Goal: Use online tool/utility: Utilize a website feature to perform a specific function

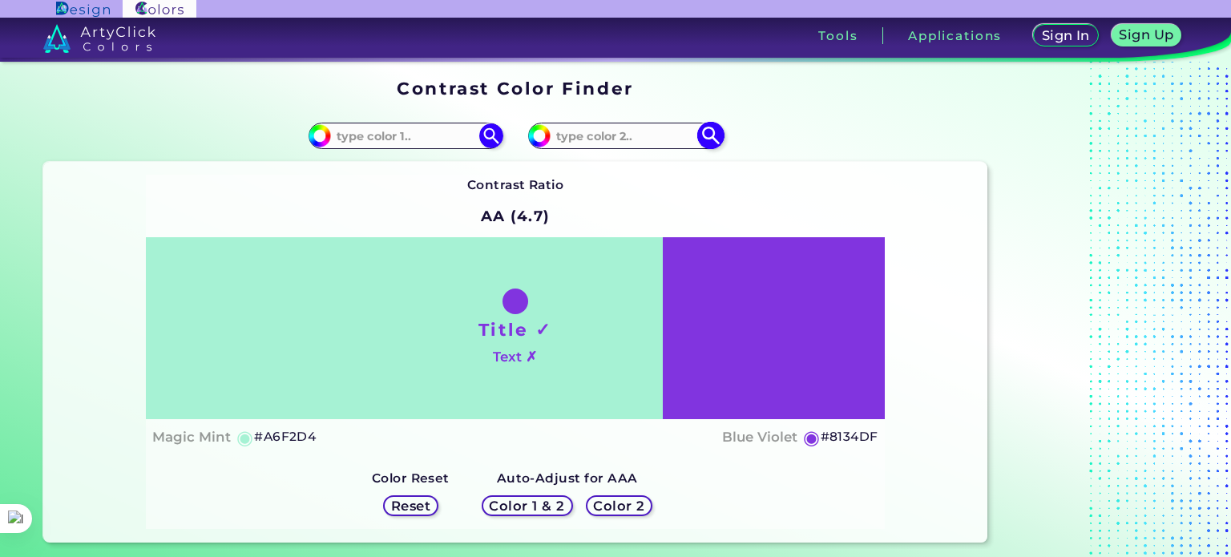
click at [578, 131] on input at bounding box center [625, 136] width 149 height 22
click at [706, 140] on img at bounding box center [711, 136] width 28 height 28
click at [574, 134] on input "191,127,255" at bounding box center [625, 136] width 149 height 22
click at [600, 134] on input "191, 127,255" at bounding box center [625, 136] width 149 height 22
type input "191, 127, 255"
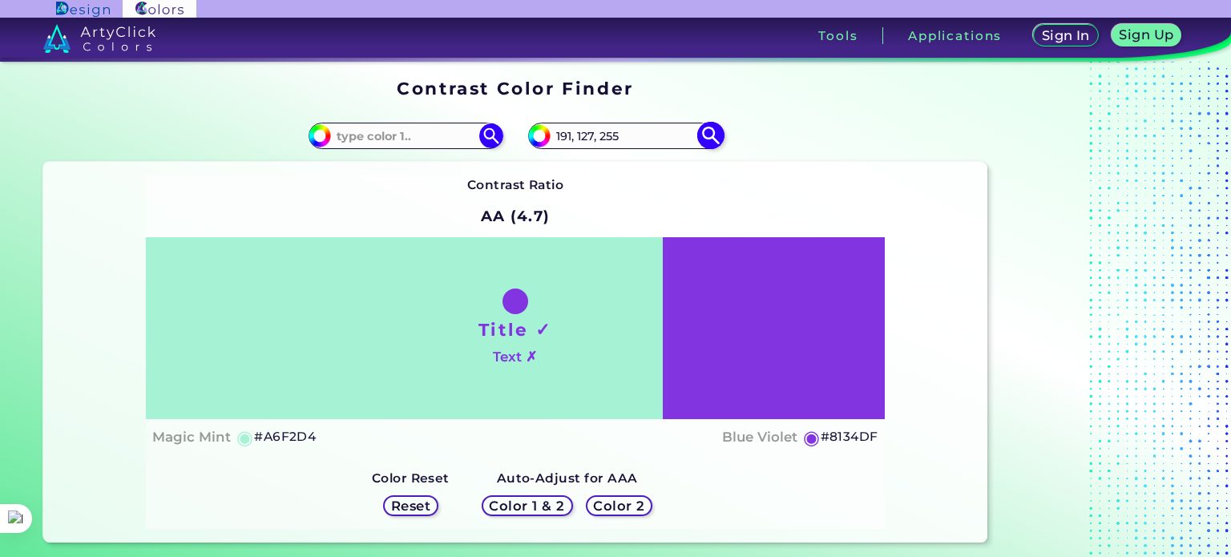
click at [697, 132] on img at bounding box center [711, 136] width 28 height 28
click at [753, 74] on section "Contrast Color Finder" at bounding box center [515, 88] width 957 height 31
click at [610, 132] on input "191, 127, 255" at bounding box center [625, 136] width 149 height 22
drag, startPoint x: 632, startPoint y: 133, endPoint x: 483, endPoint y: 135, distance: 148.3
click at [483, 135] on section "#a6f2d4 #8134df 191, 127, 255 Contrast Ratio AA (4.7) Title ✓ ◉" at bounding box center [515, 326] width 957 height 445
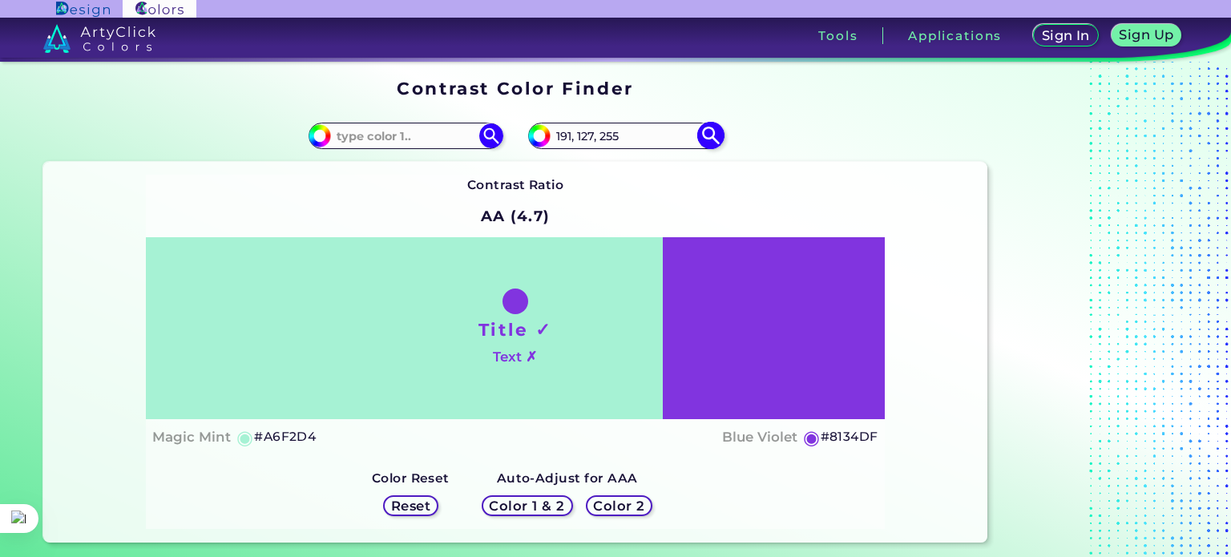
click at [543, 139] on input "#8134df" at bounding box center [538, 133] width 20 height 20
type input "#0134df"
type input "#0134DF"
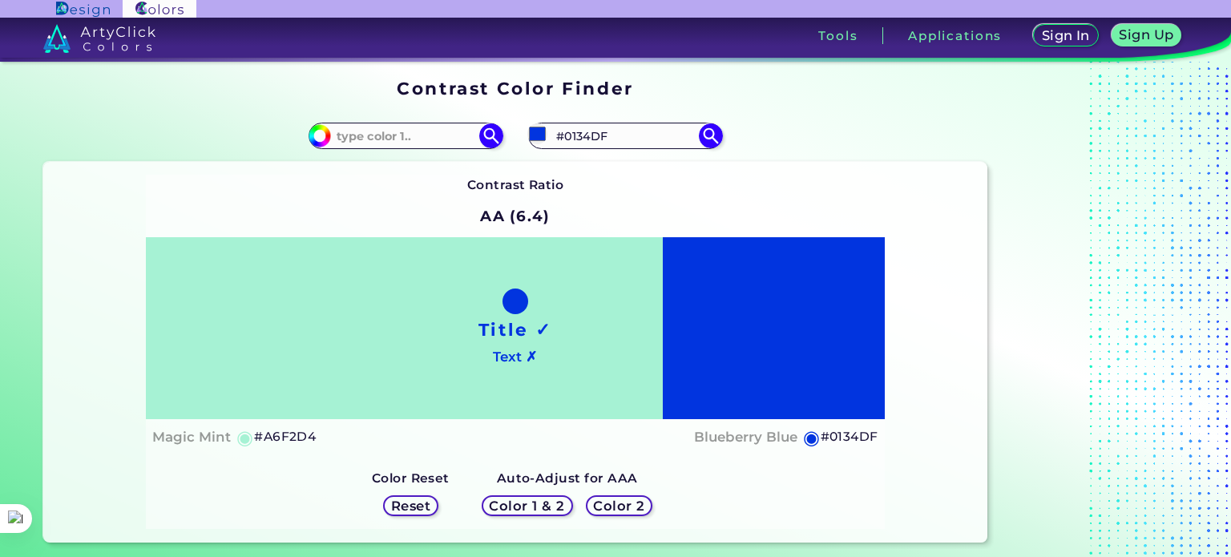
type input "#1334df"
type input "#1334DF"
type input "#bf34df"
type input "#BF34DF"
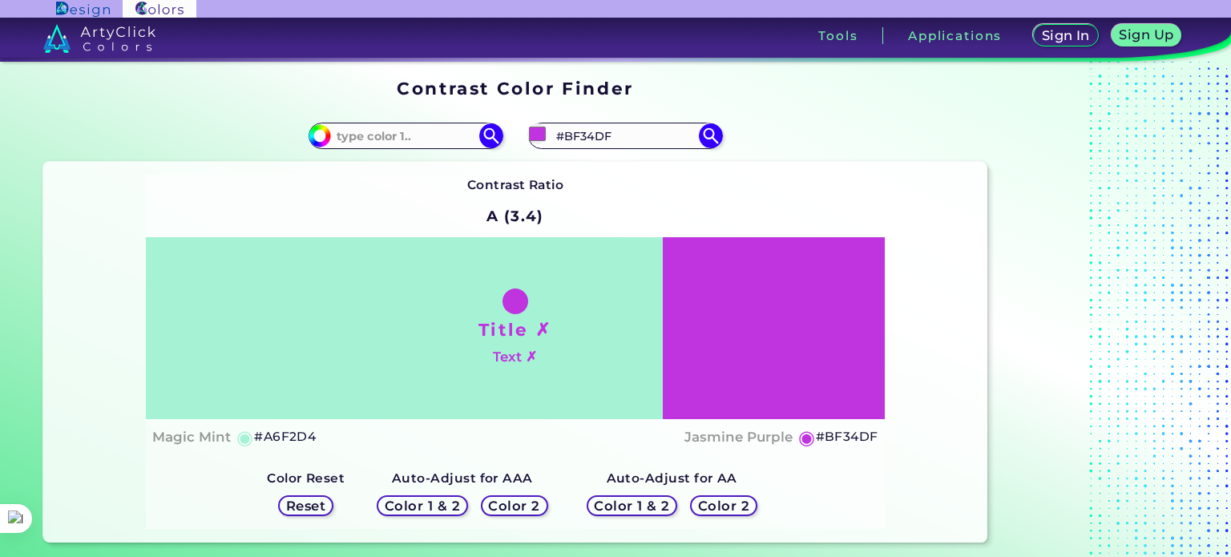
type input "#bf01df"
type input "#BF01DF"
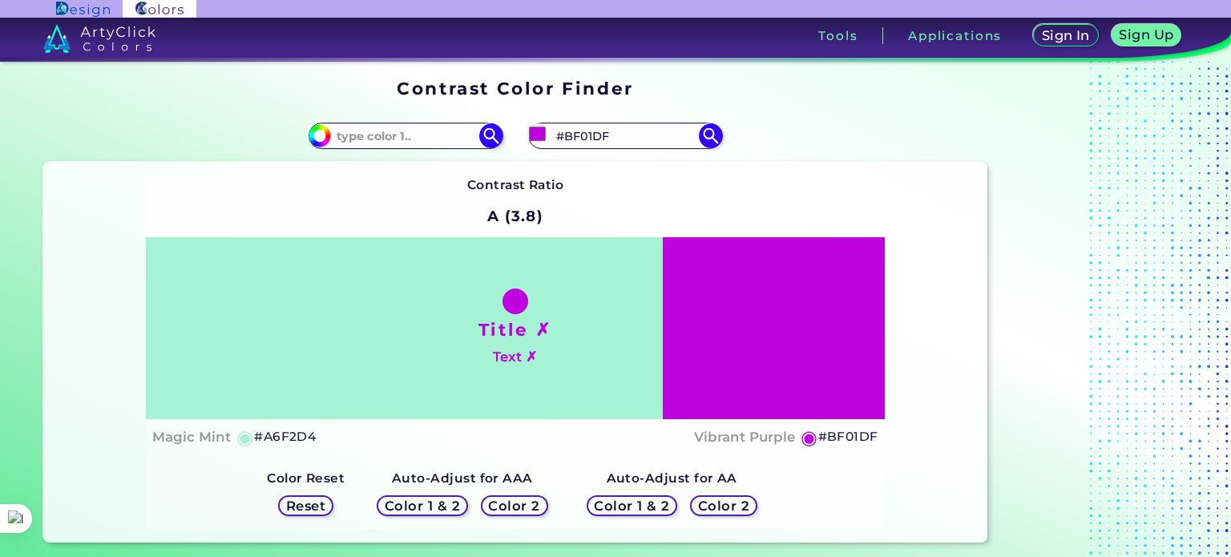
type input "#bf0cdf"
type input "#BF0CDF"
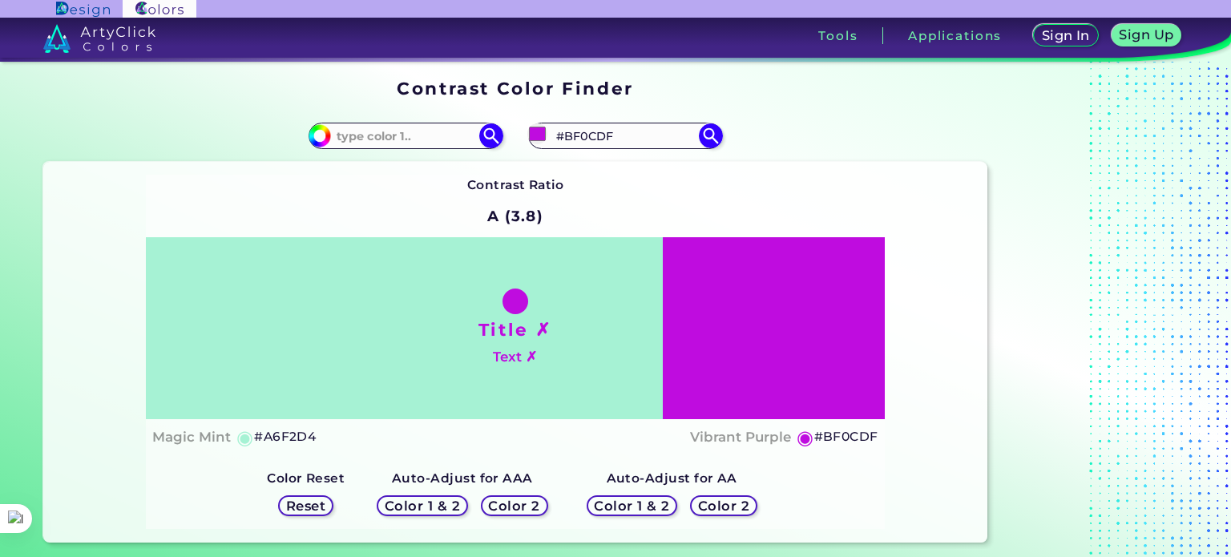
type input "#bf7fdf"
type input "#BF7FDF"
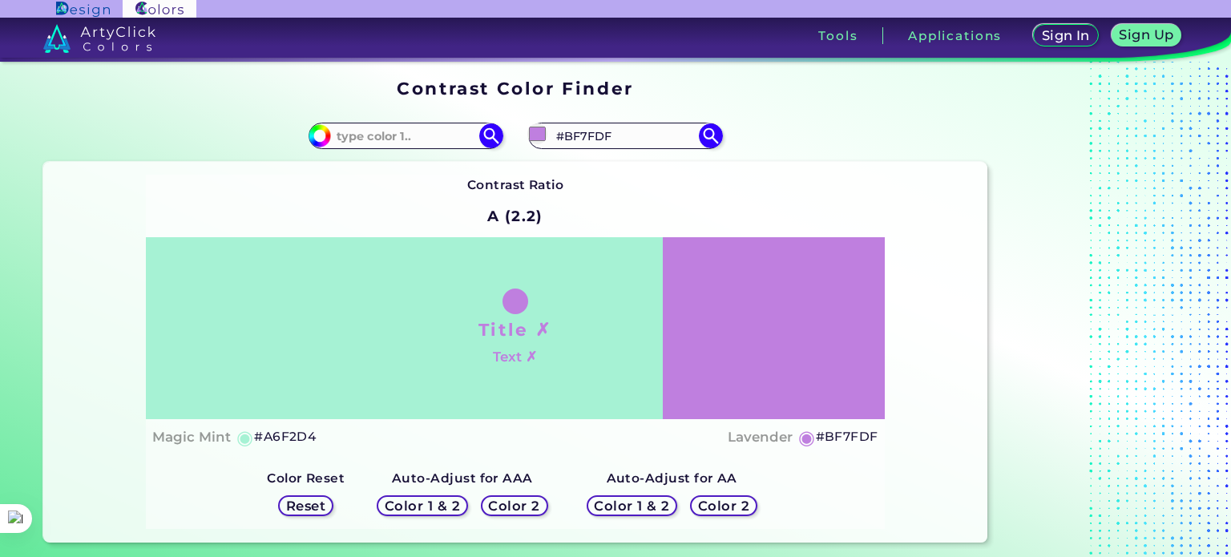
type input "#bf7f02"
type input "#BF7F02"
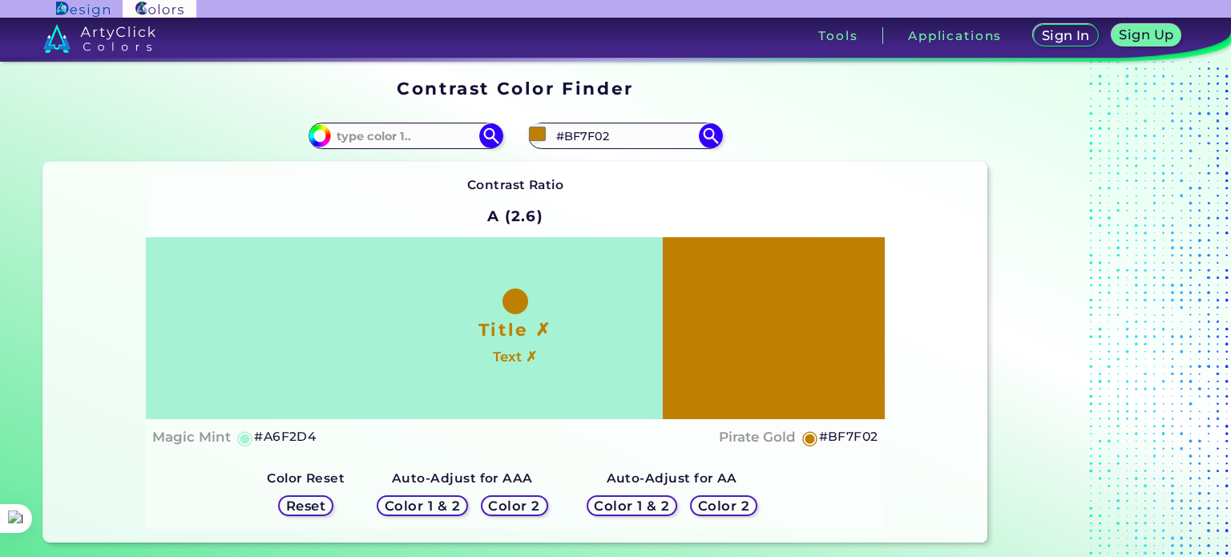
type input "#bf7f19"
type input "#BF7F19"
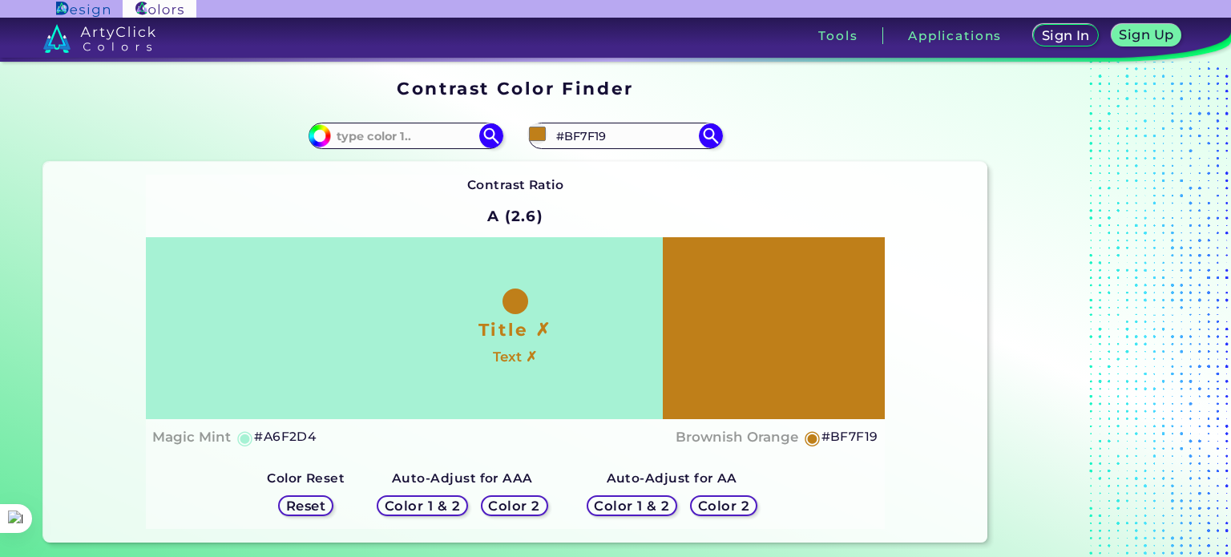
type input "#bf7fff"
type input "#BF7FFF"
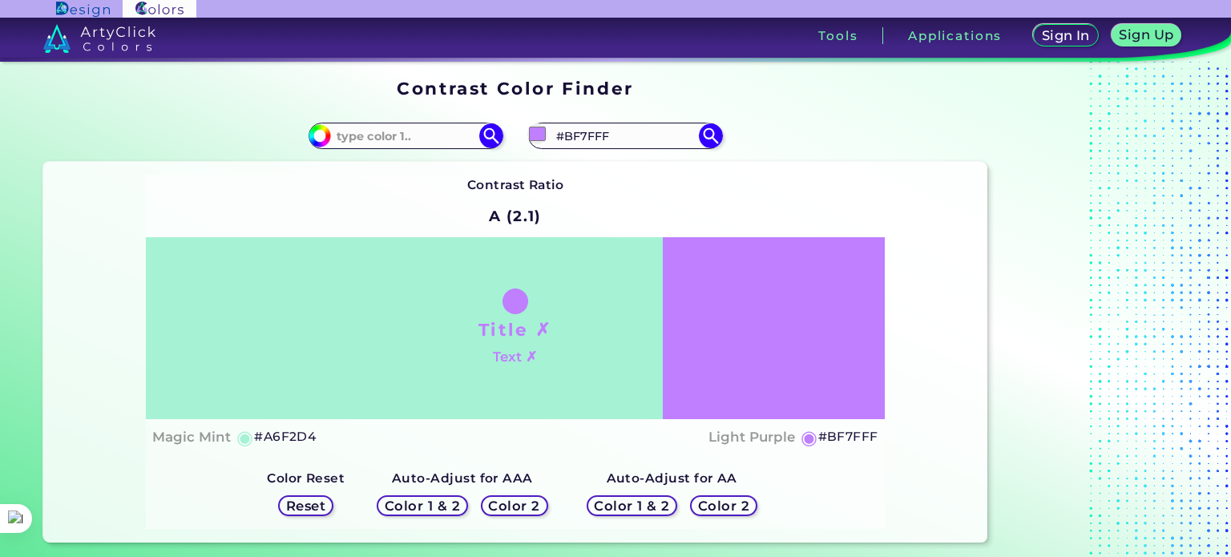
type input "#bf7fff"
click at [776, 149] on div "#bf7fff #BF7FFF" at bounding box center [751, 136] width 472 height 51
click at [447, 506] on h5 "Color 1 & 2" at bounding box center [423, 506] width 68 height 12
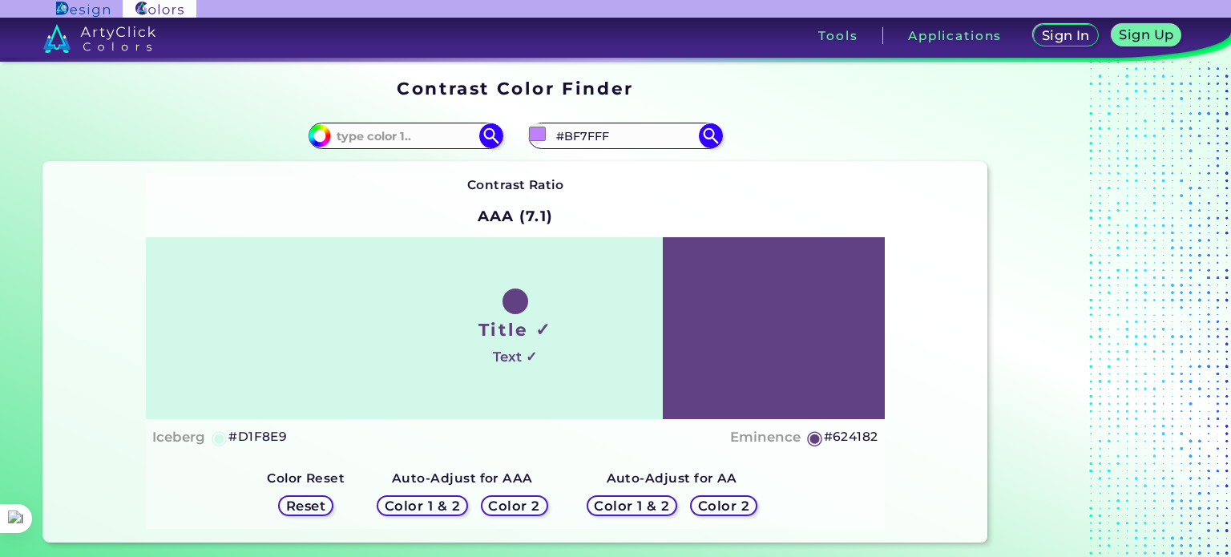
click at [516, 505] on h5 "Color 2" at bounding box center [514, 506] width 46 height 12
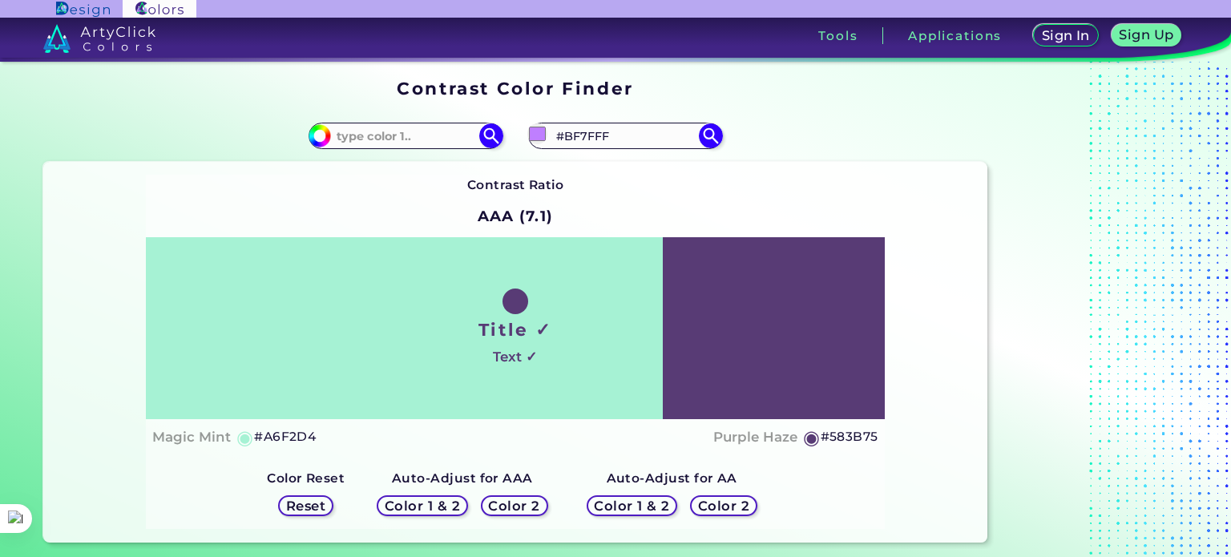
click at [705, 507] on h5 "Color 2" at bounding box center [724, 506] width 46 height 12
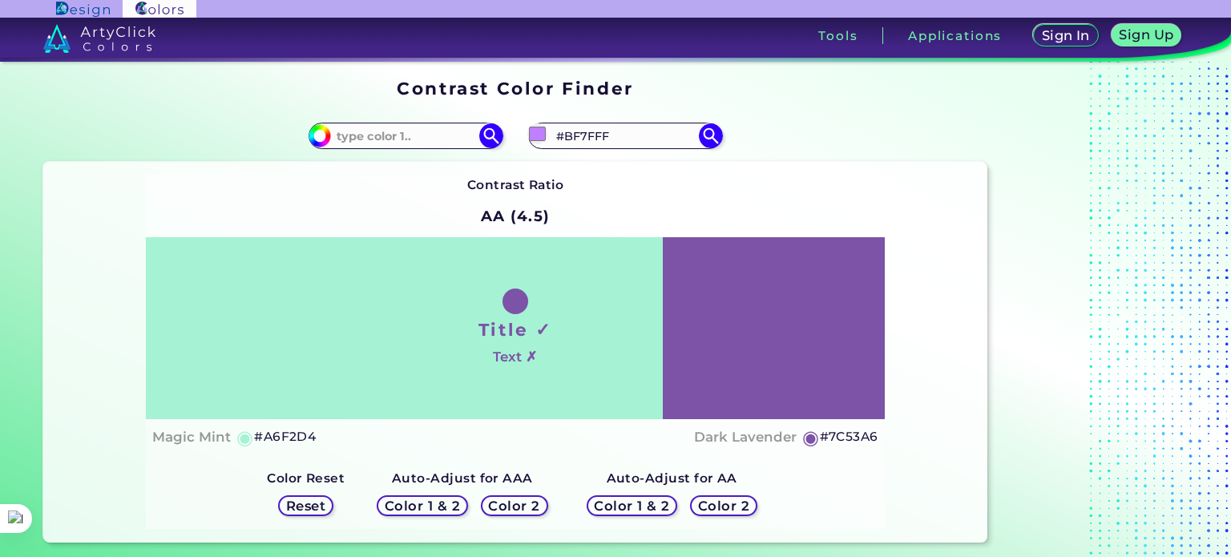
click at [658, 507] on h5 "Color 1 & 2" at bounding box center [632, 506] width 68 height 12
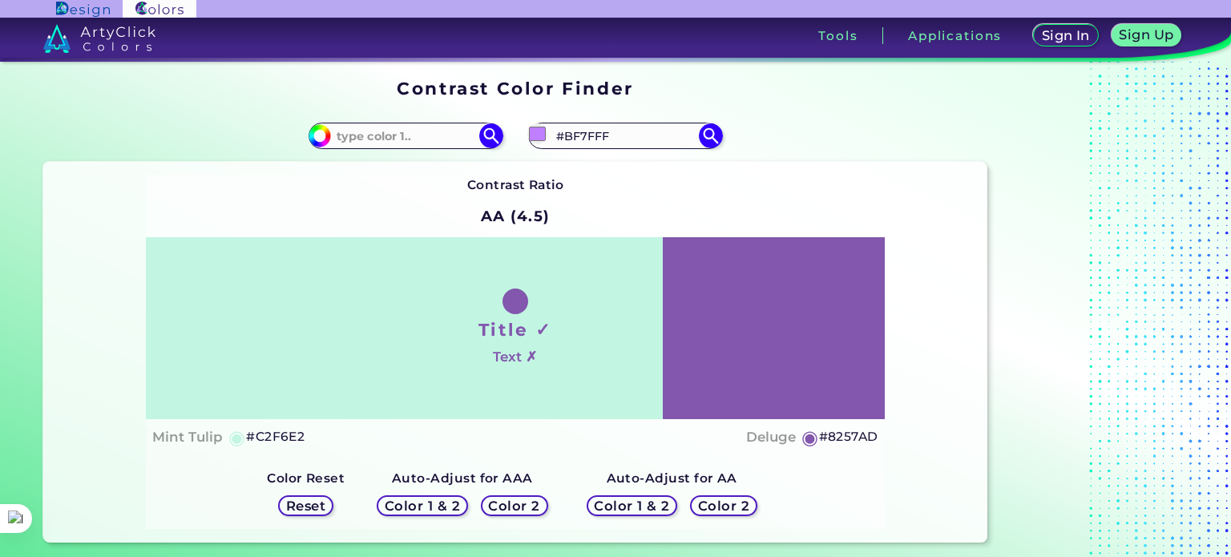
click at [724, 505] on h5 "Color 2" at bounding box center [724, 506] width 46 height 12
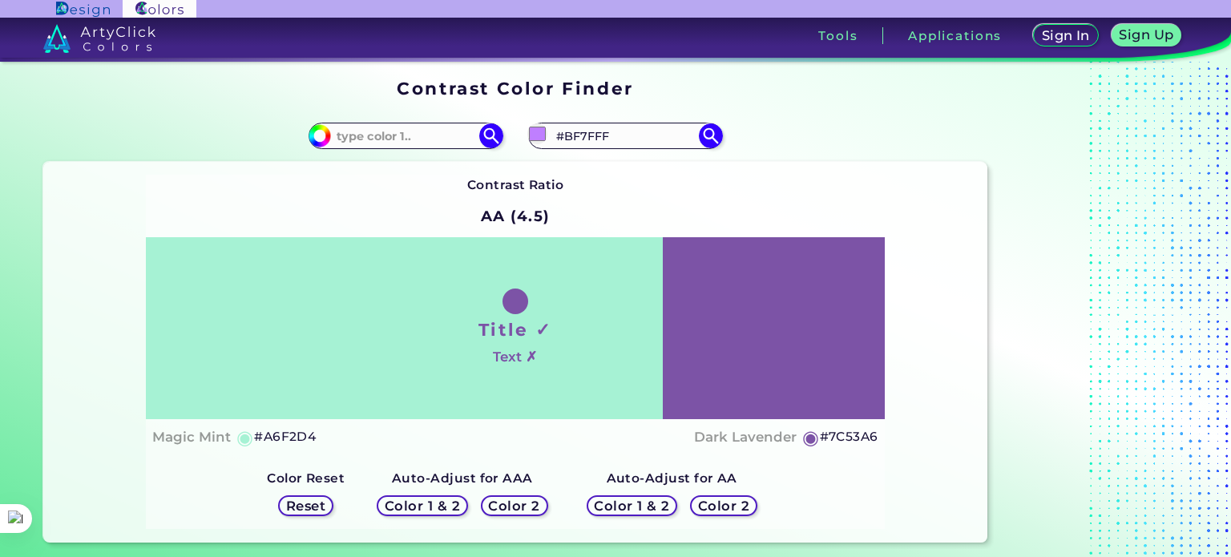
click at [533, 506] on h5 "Color 2" at bounding box center [514, 506] width 46 height 12
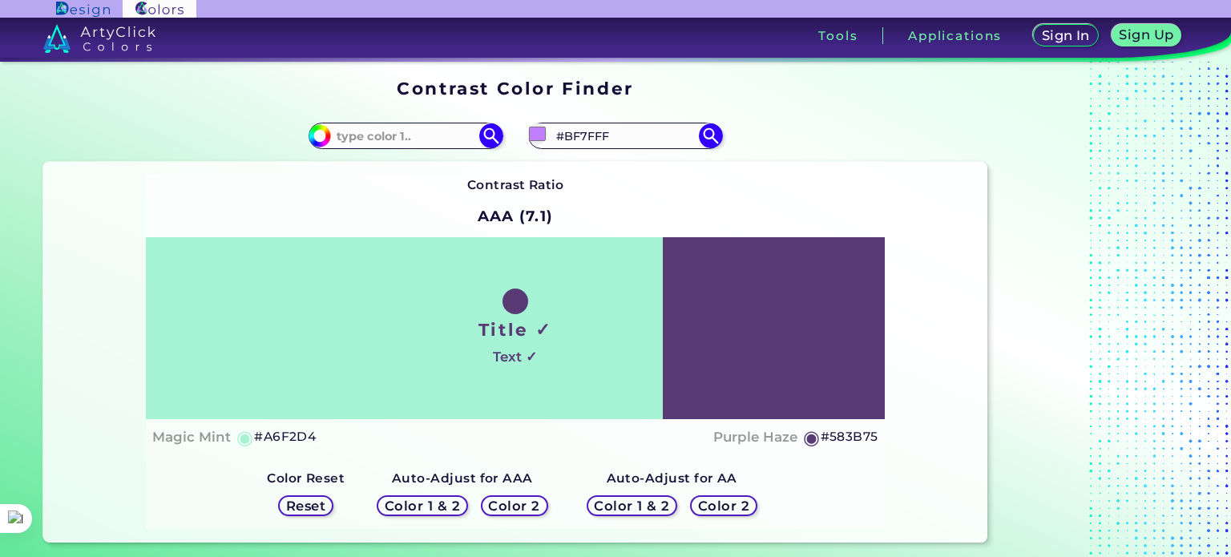
click at [428, 504] on h5 "Color 1 & 2" at bounding box center [423, 506] width 68 height 12
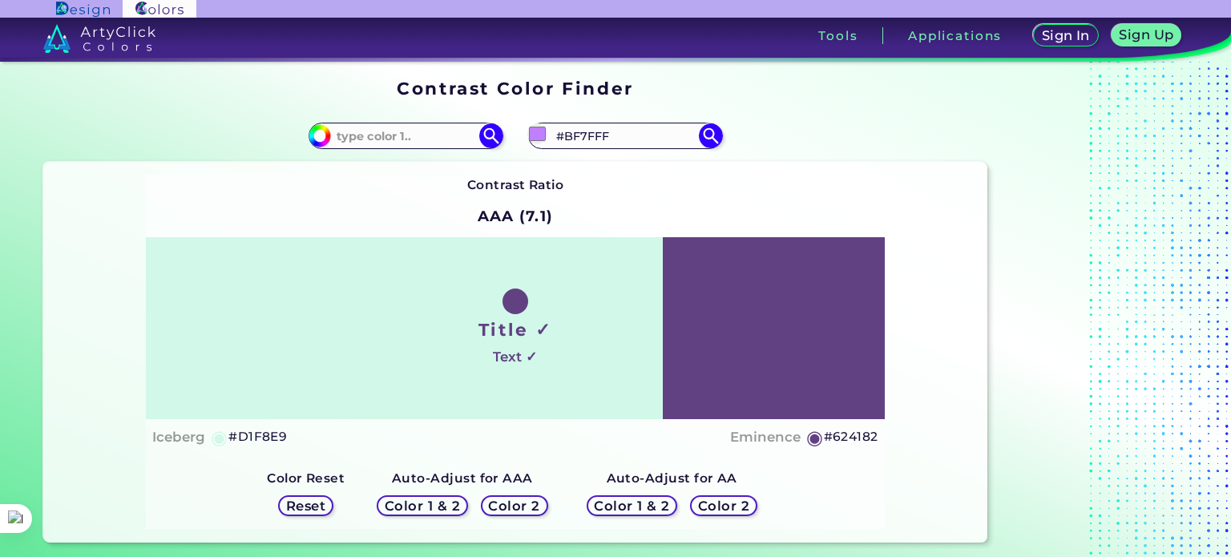
click at [606, 504] on h5 "Color 1 & 2" at bounding box center [632, 506] width 68 height 12
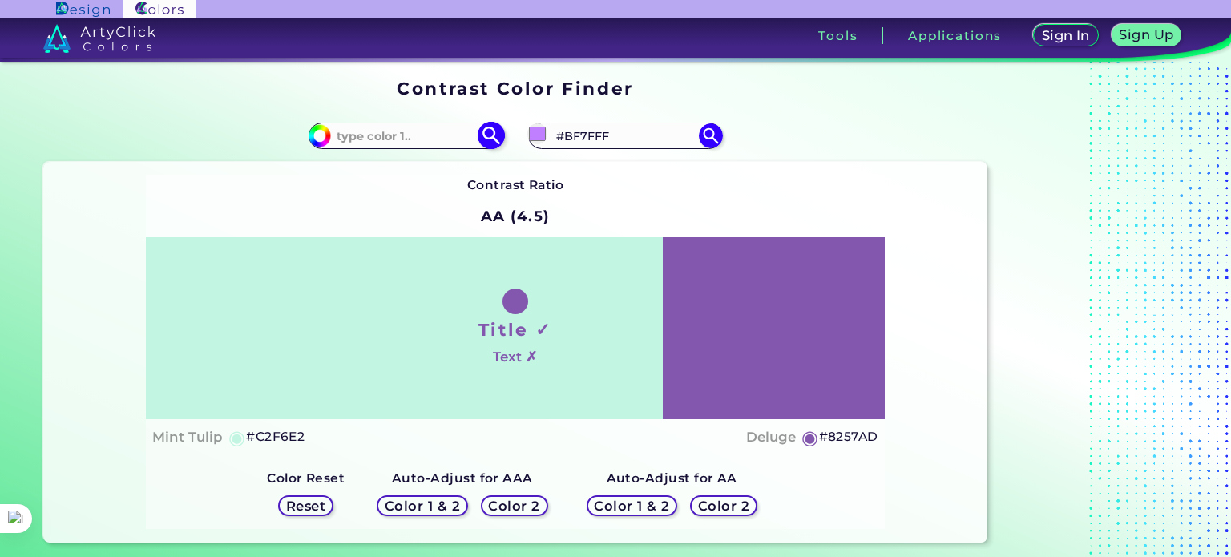
click at [420, 123] on div "#a6f2d4" at bounding box center [406, 136] width 194 height 26
click at [417, 141] on input at bounding box center [405, 136] width 149 height 22
click at [486, 137] on img at bounding box center [491, 136] width 28 height 28
click at [372, 136] on input at bounding box center [405, 136] width 149 height 22
type input "bf7fff"
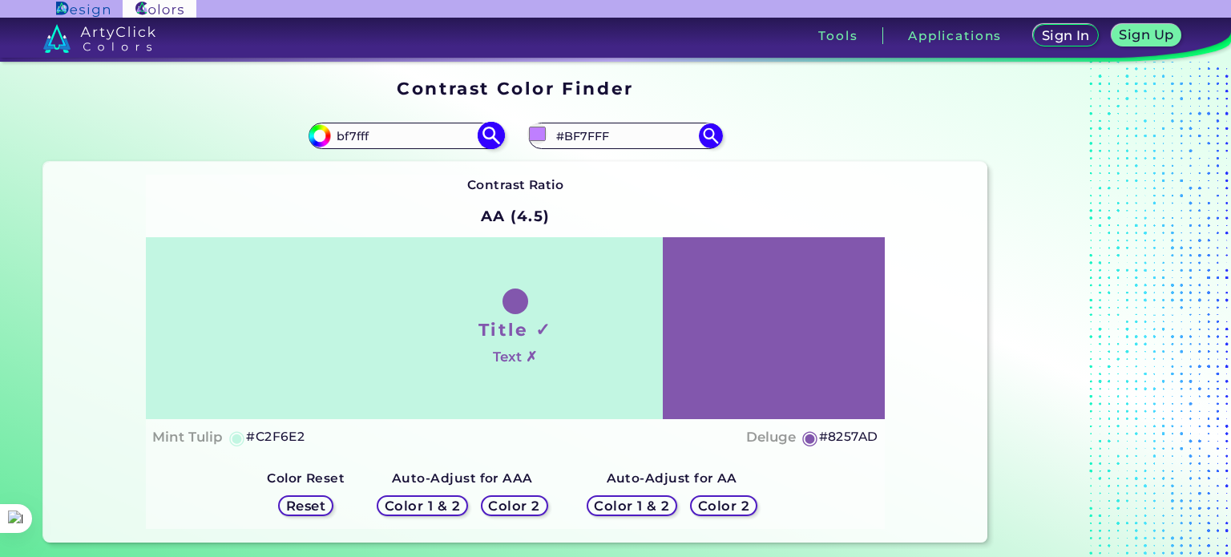
type input "#bf7fff"
type input "#BF7FFF"
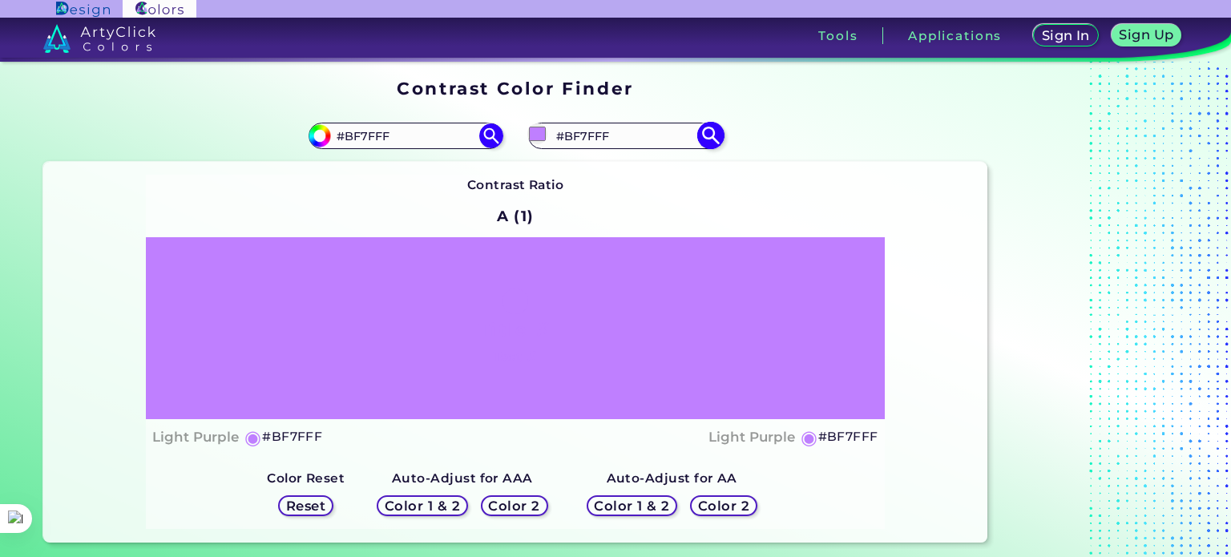
click at [618, 133] on input "#BF7FFF" at bounding box center [625, 136] width 149 height 22
drag, startPoint x: 618, startPoint y: 133, endPoint x: 473, endPoint y: 135, distance: 145.1
click at [473, 135] on section "#bf7fff #BF7FFF #bf7fff #BF7FFF Contrast Ratio A (1) Title ✗ Text ✗ Light Purple" at bounding box center [515, 326] width 957 height 445
click at [725, 200] on div "Contrast Ratio A (1) Title ✗ Text ✗ Light Purple ◉ #BF7FFF ◉" at bounding box center [515, 352] width 739 height 354
click at [705, 500] on h5 "Color 2" at bounding box center [724, 506] width 46 height 12
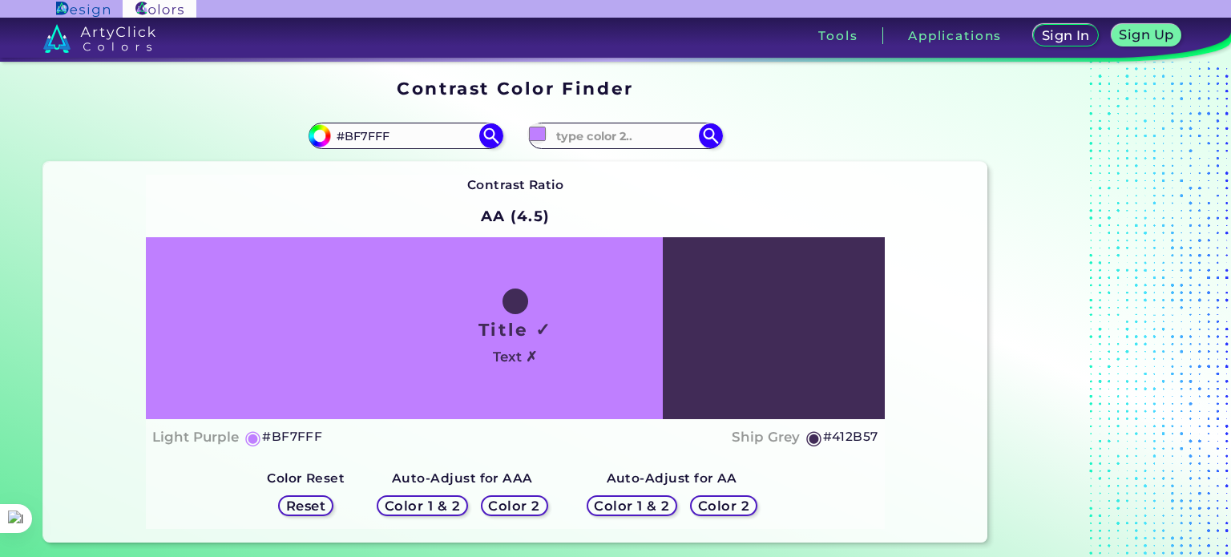
click at [519, 503] on h5 "Color 2" at bounding box center [514, 506] width 46 height 12
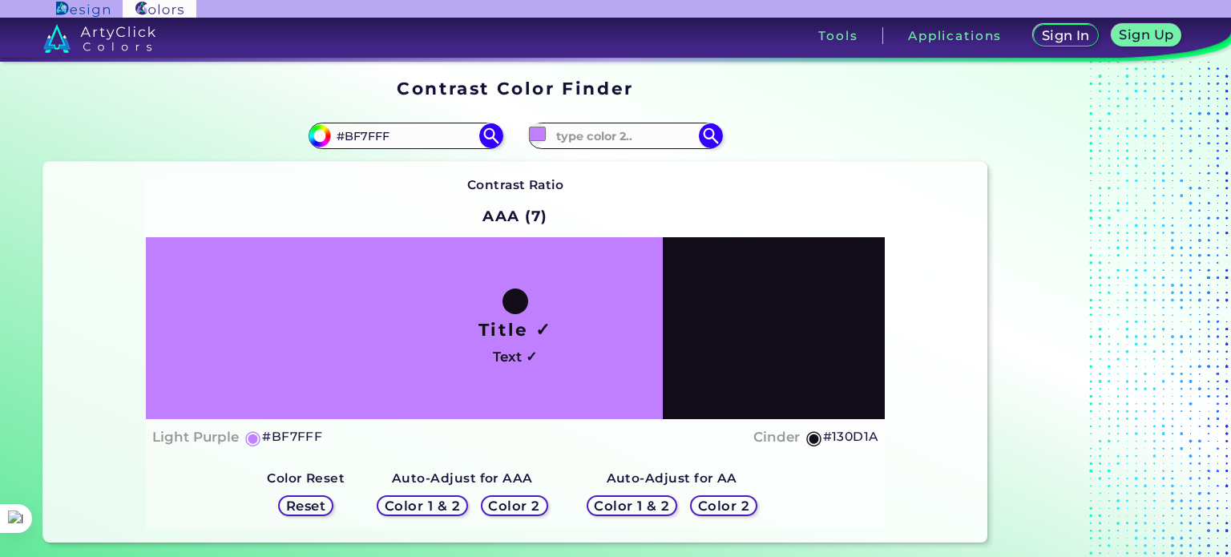
click at [523, 506] on h5 "Color 2" at bounding box center [514, 506] width 46 height 12
click at [728, 500] on h5 "Color 2" at bounding box center [724, 506] width 46 height 12
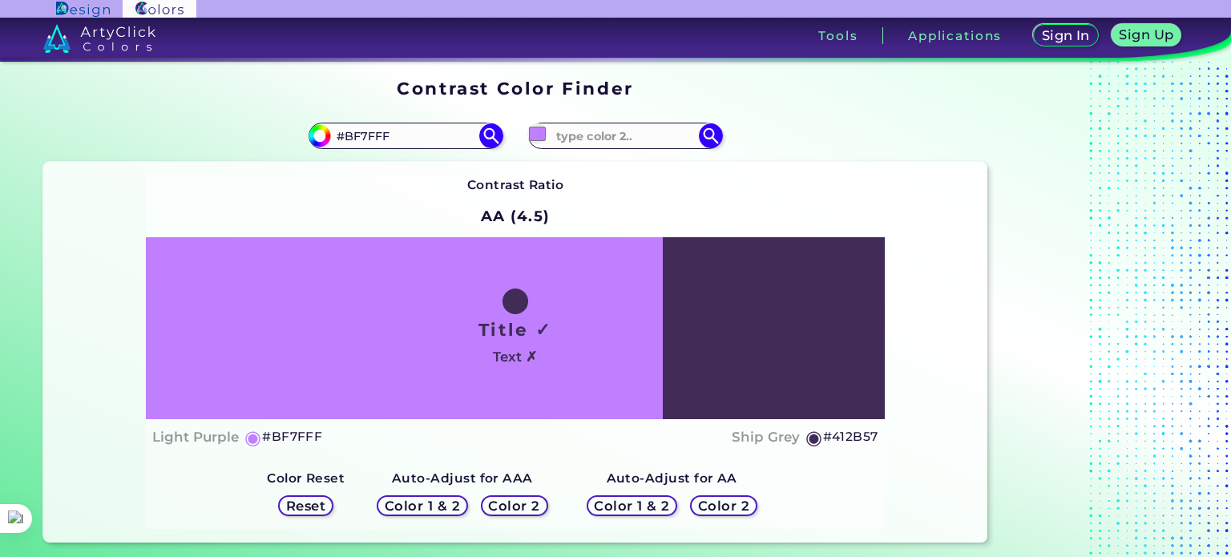
click at [255, 430] on h5 "◉" at bounding box center [254, 437] width 18 height 19
click at [249, 439] on h5 "◉" at bounding box center [254, 437] width 18 height 19
click at [847, 442] on h5 "#412B57" at bounding box center [850, 436] width 55 height 21
